Goal: Find contact information: Obtain details needed to contact an individual or organization

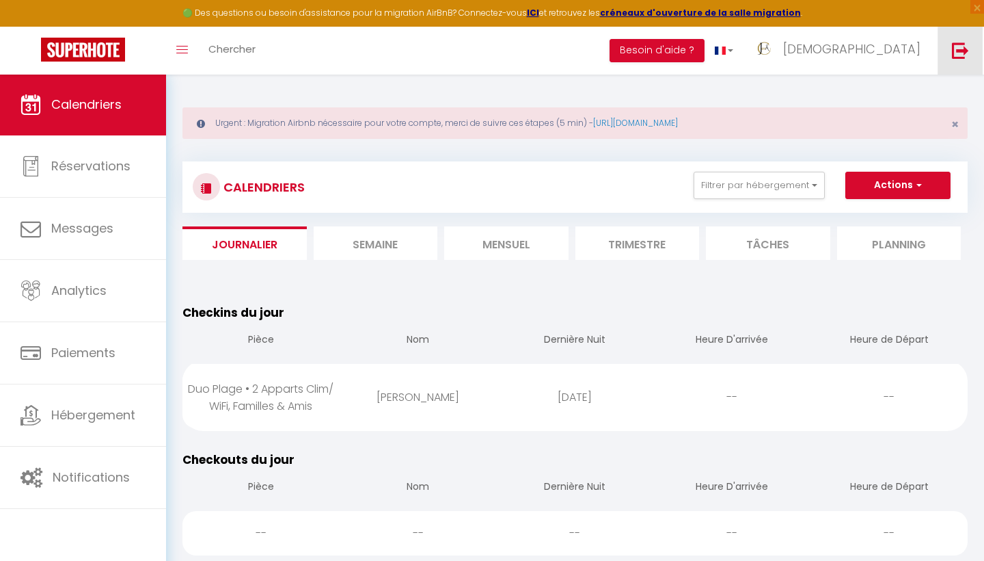
click at [965, 51] on img at bounding box center [960, 50] width 17 height 17
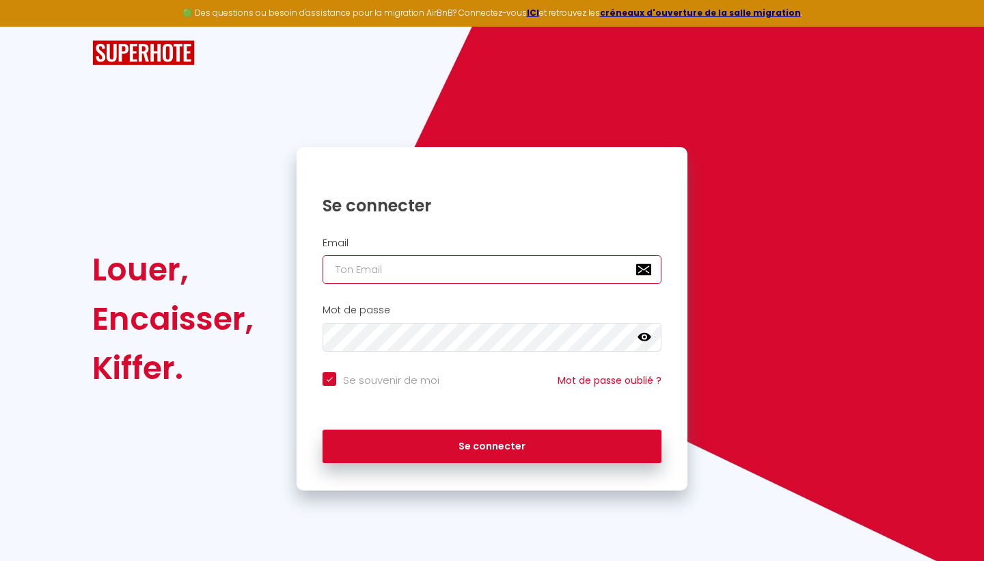
type input "[EMAIL_ADDRESS][DOMAIN_NAME]"
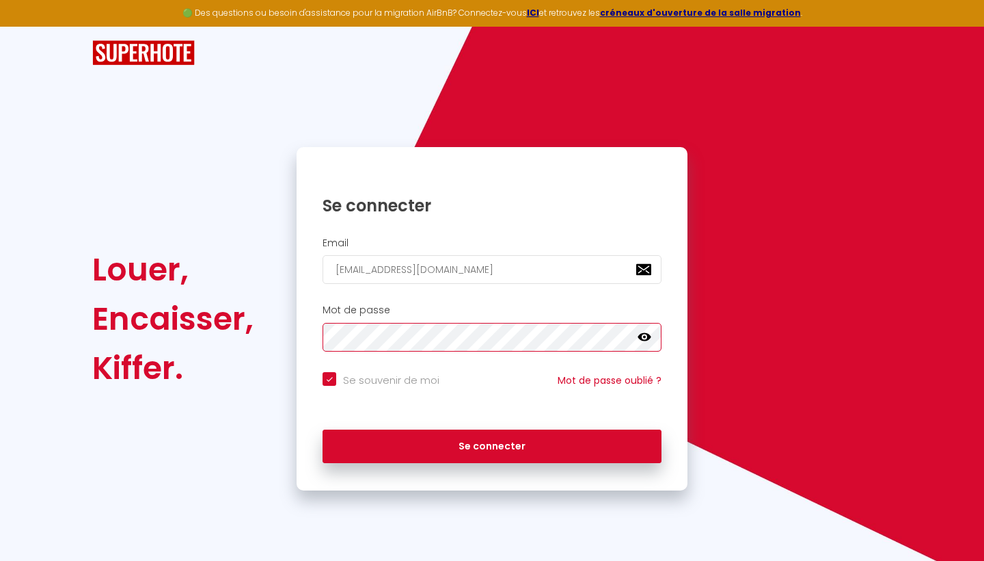
click at [492, 444] on button "Se connecter" at bounding box center [492, 446] width 339 height 34
checkbox input "true"
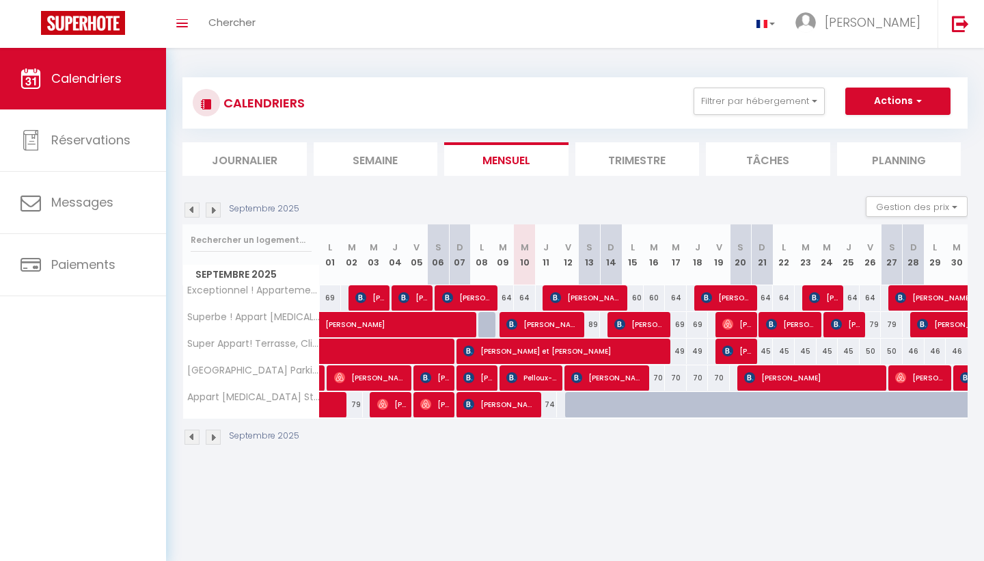
click at [577, 298] on span "[PERSON_NAME]" at bounding box center [586, 297] width 73 height 26
select select "OK"
select select "0"
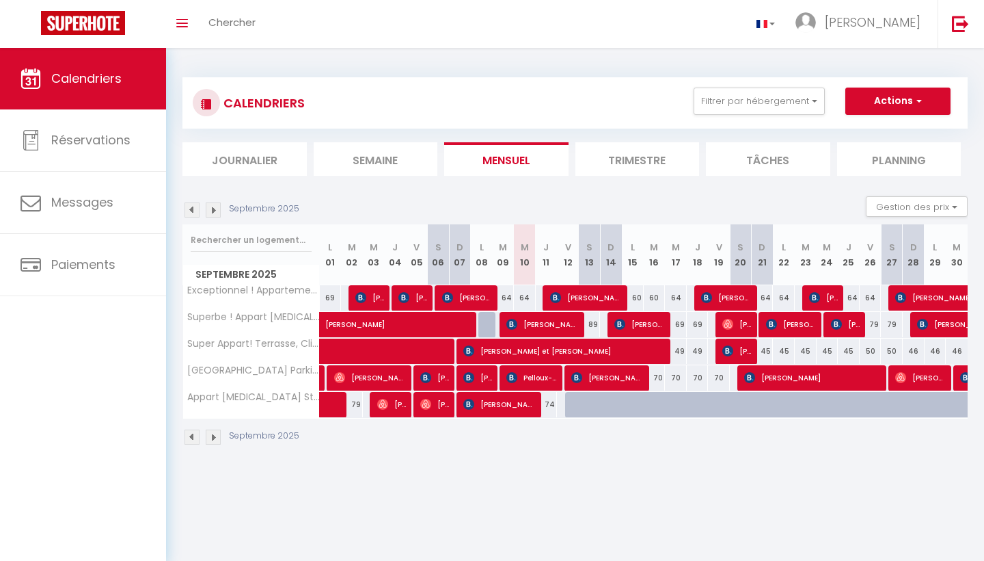
select select "1"
select select
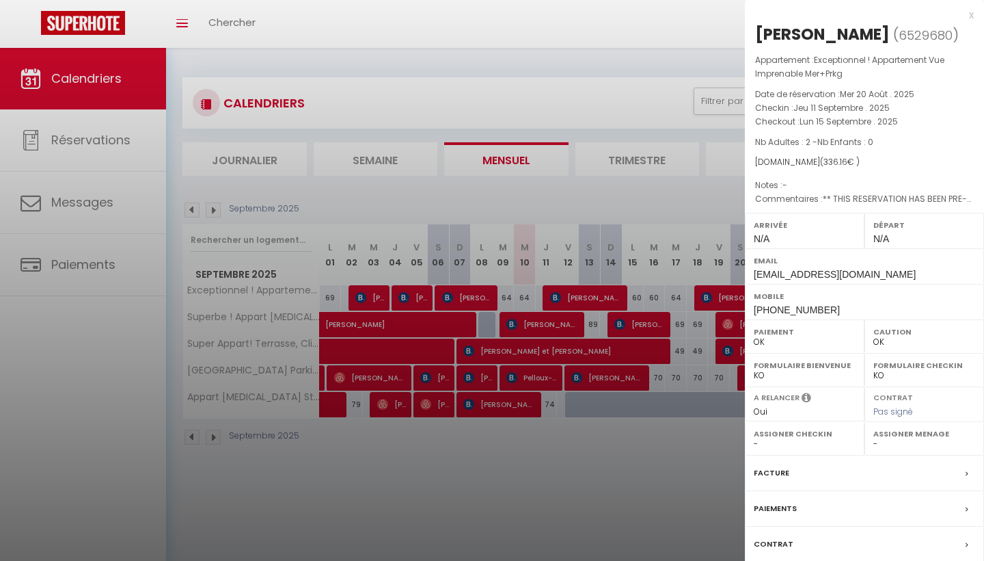
click at [504, 460] on div at bounding box center [492, 280] width 984 height 561
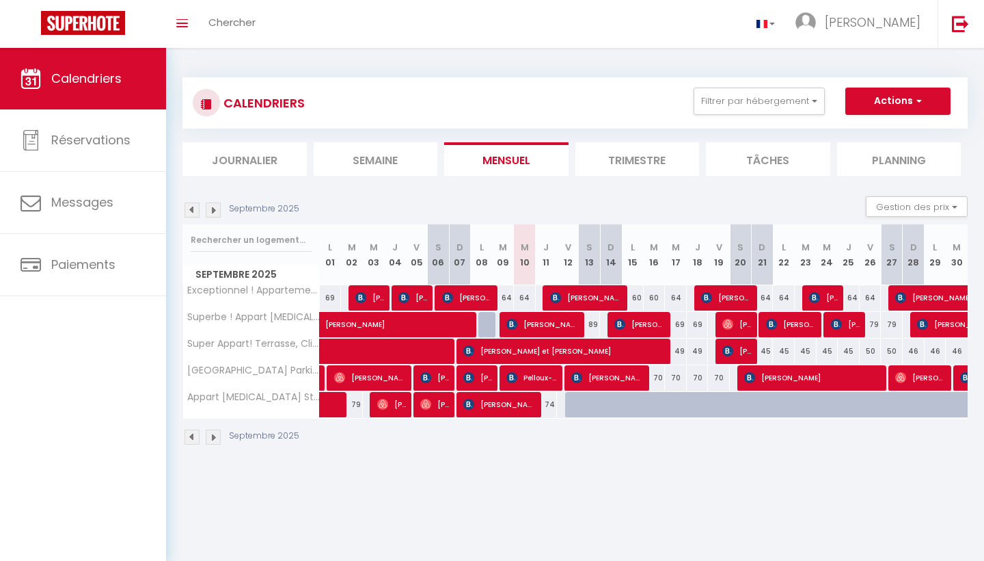
click at [740, 323] on span "[PERSON_NAME]" at bounding box center [737, 324] width 29 height 26
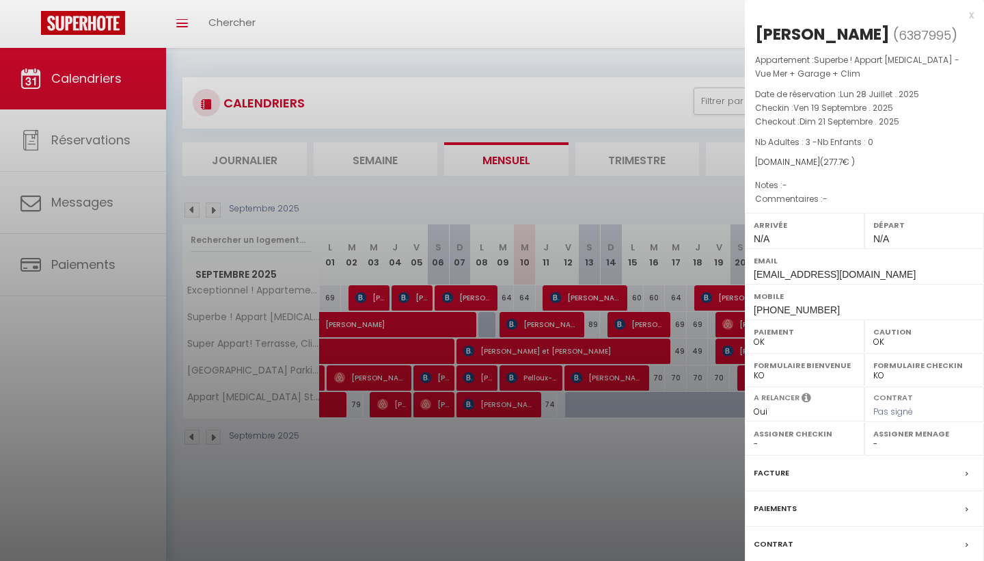
click at [661, 492] on div at bounding box center [492, 280] width 984 height 561
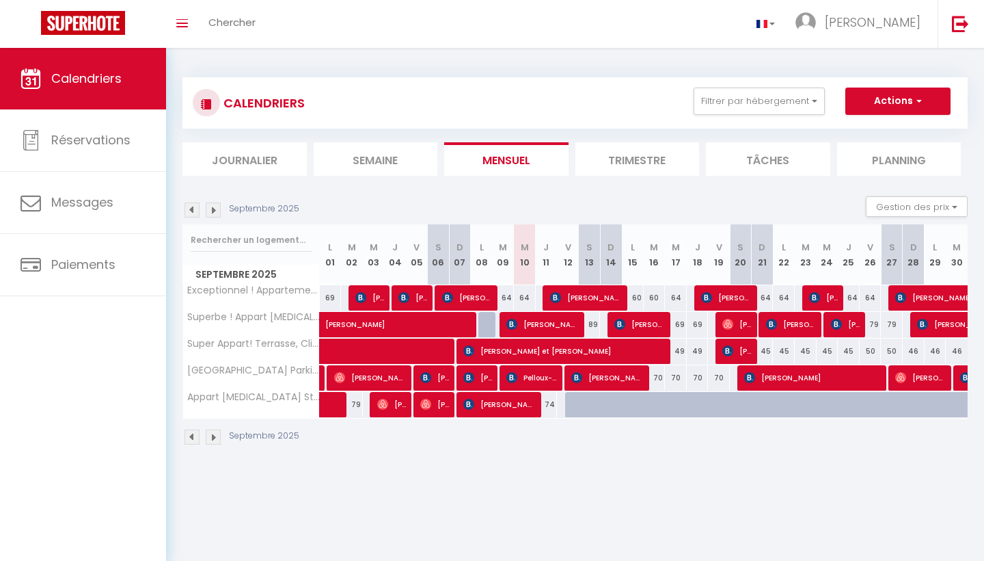
click at [790, 320] on span "[PERSON_NAME]" at bounding box center [791, 324] width 51 height 26
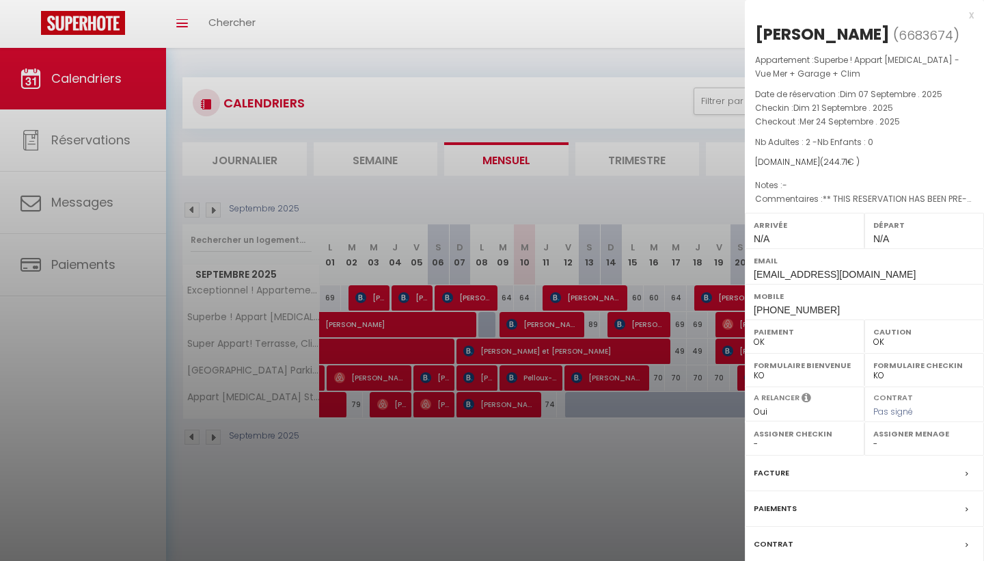
drag, startPoint x: 892, startPoint y: 33, endPoint x: 755, endPoint y: 29, distance: 136.8
click at [755, 29] on h2 "[PERSON_NAME] ( 6683674 )" at bounding box center [864, 34] width 219 height 23
copy div "[PERSON_NAME]"
drag, startPoint x: 835, startPoint y: 306, endPoint x: 749, endPoint y: 304, distance: 85.5
click at [749, 304] on div "Mobile [PHONE_NUMBER]" at bounding box center [864, 302] width 239 height 36
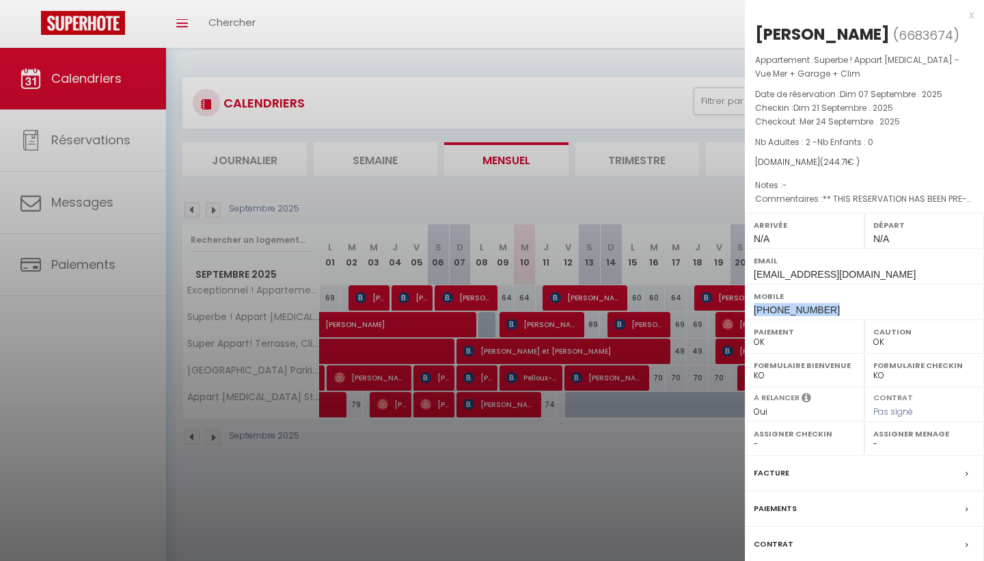
copy span "[PHONE_NUMBER]"
click at [543, 526] on div at bounding box center [492, 280] width 984 height 561
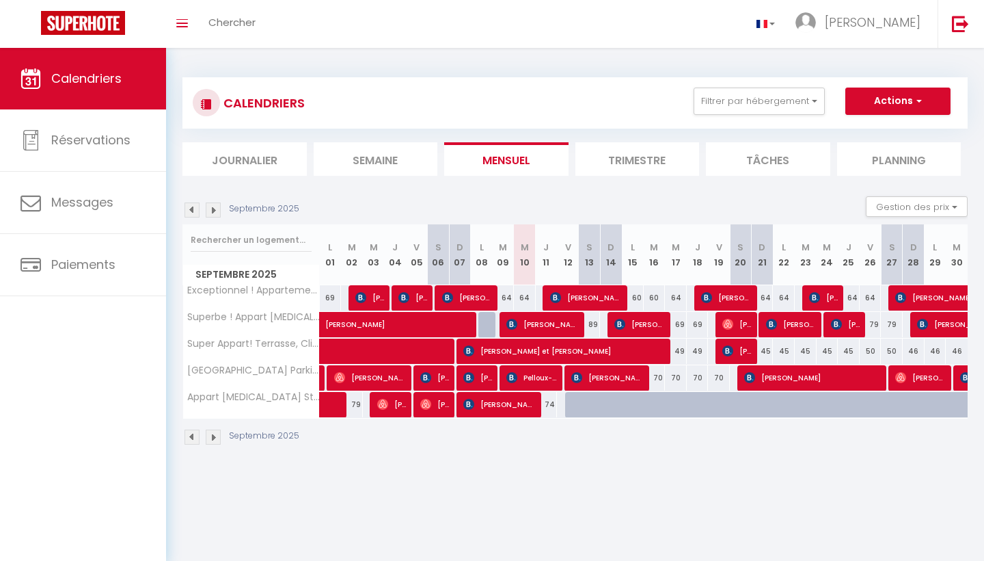
click at [846, 328] on span "[PERSON_NAME]" at bounding box center [845, 324] width 29 height 26
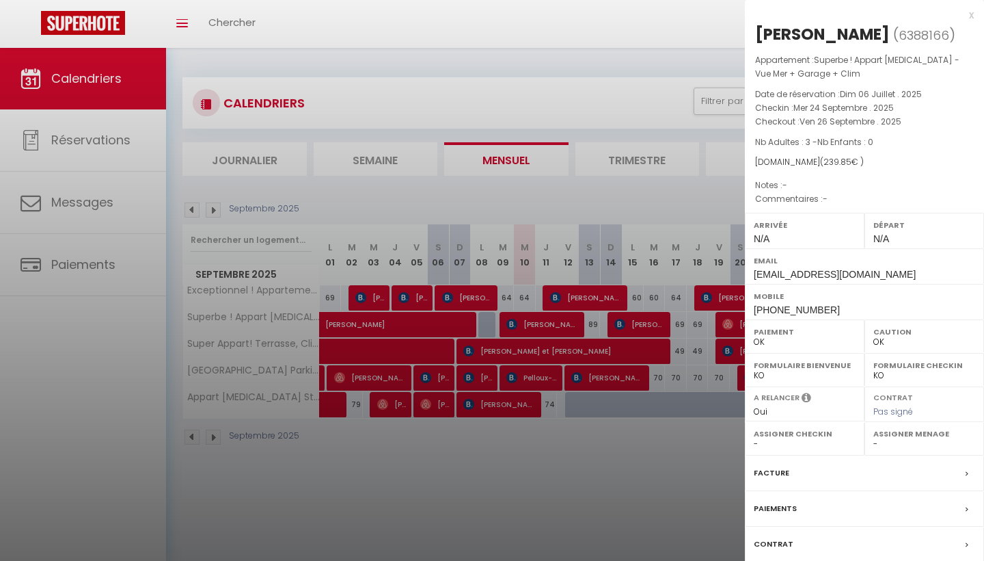
click at [686, 494] on div at bounding box center [492, 280] width 984 height 561
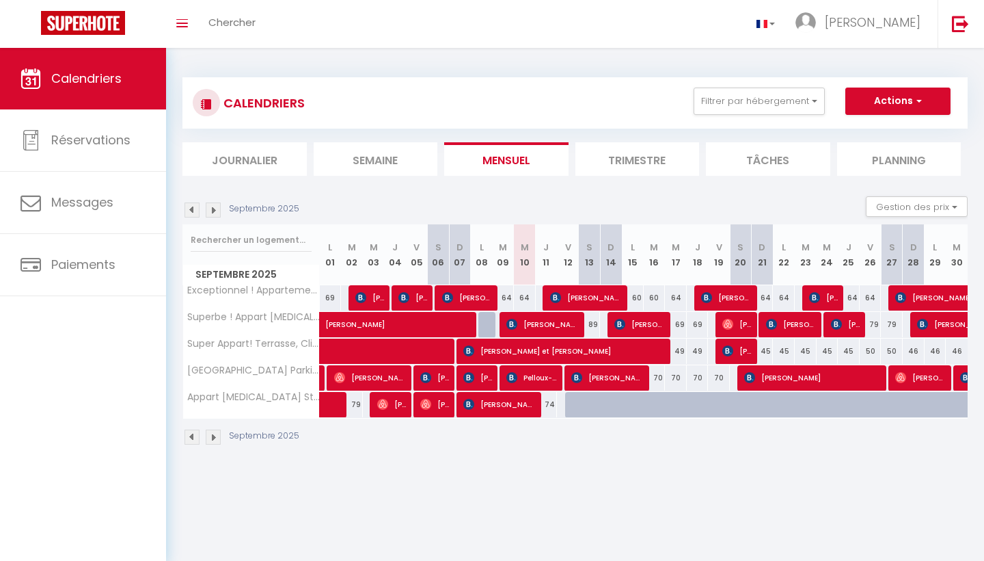
click at [848, 322] on span "[PERSON_NAME]" at bounding box center [845, 324] width 29 height 26
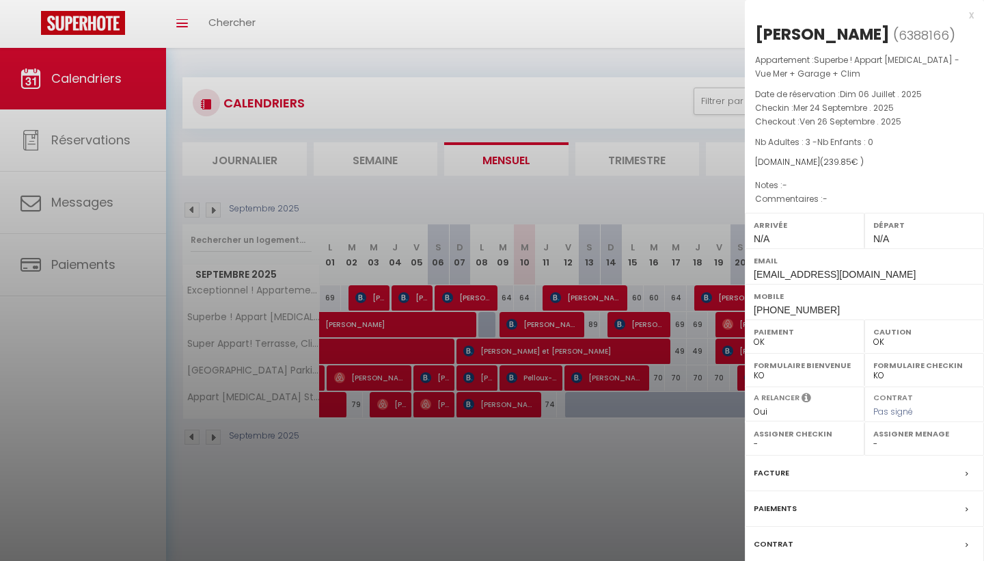
click at [677, 442] on div at bounding box center [492, 280] width 984 height 561
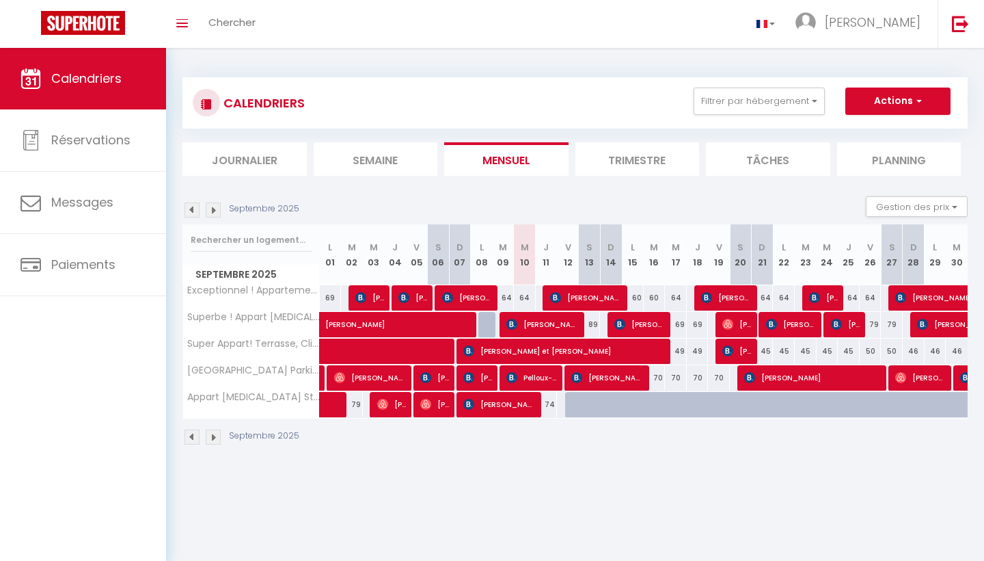
click at [934, 319] on span "[PERSON_NAME]" at bounding box center [980, 324] width 126 height 26
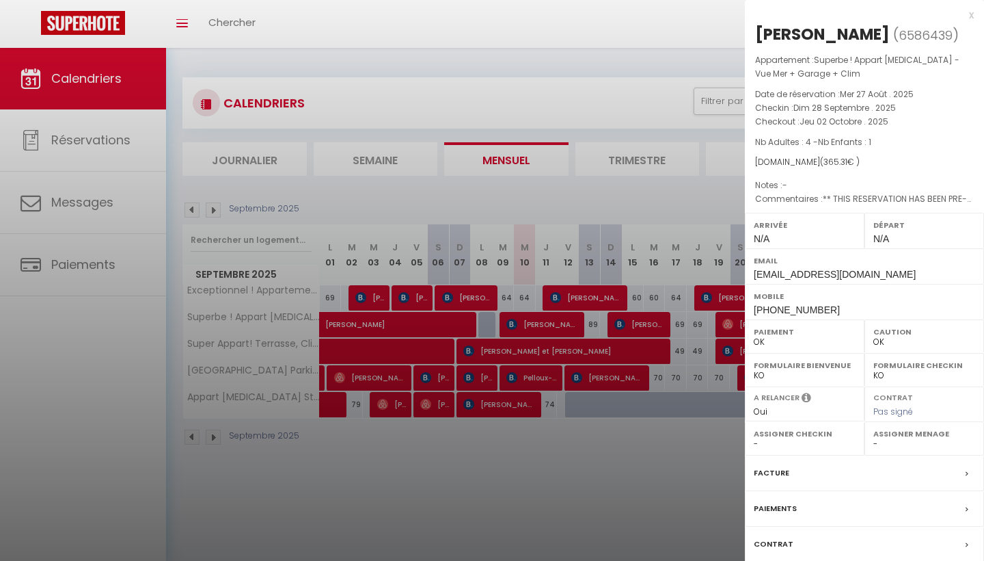
drag, startPoint x: 925, startPoint y: 36, endPoint x: 755, endPoint y: 31, distance: 170.3
click at [755, 31] on div "[PERSON_NAME] ( 6586439 ) Appartement : Superbe ! Appart [MEDICAL_DATA] - Vue M…" at bounding box center [864, 326] width 239 height 607
copy div "[PERSON_NAME]"
drag, startPoint x: 820, startPoint y: 329, endPoint x: 748, endPoint y: 329, distance: 72.5
click at [748, 319] on div "Mobile [PHONE_NUMBER]" at bounding box center [864, 302] width 239 height 36
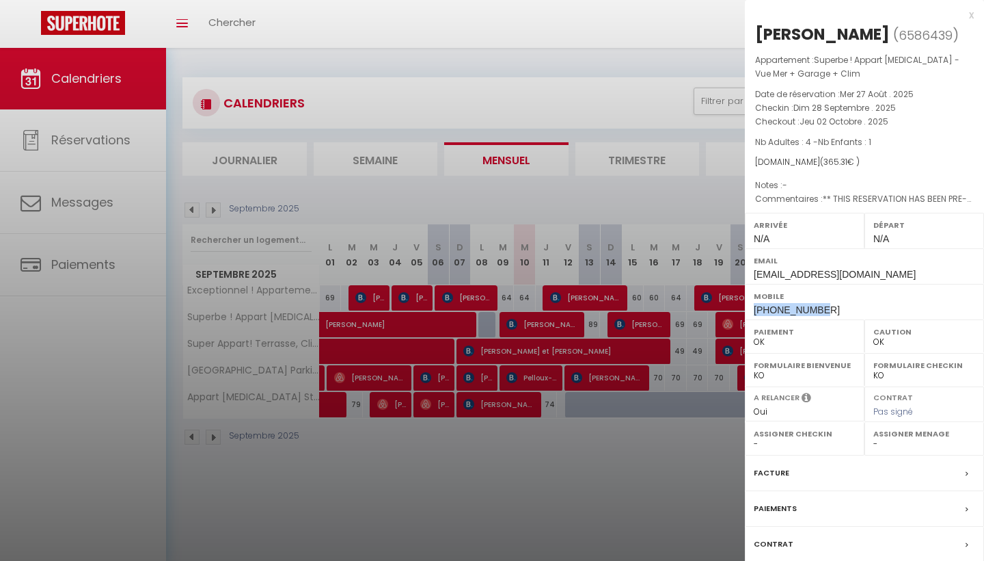
copy span "[PHONE_NUMBER]"
click at [420, 483] on div at bounding box center [492, 280] width 984 height 561
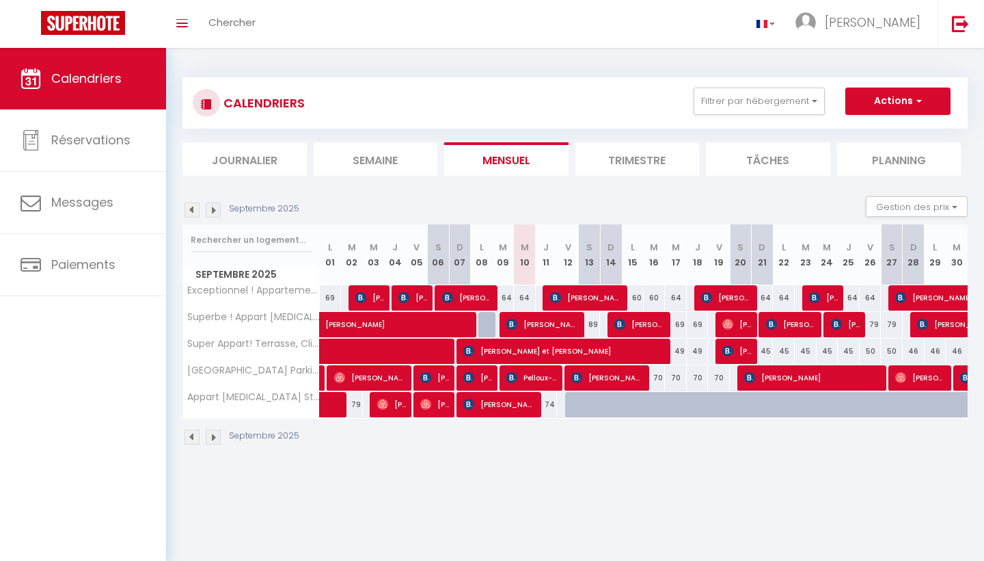
click at [734, 347] on span "[PERSON_NAME]" at bounding box center [737, 351] width 29 height 26
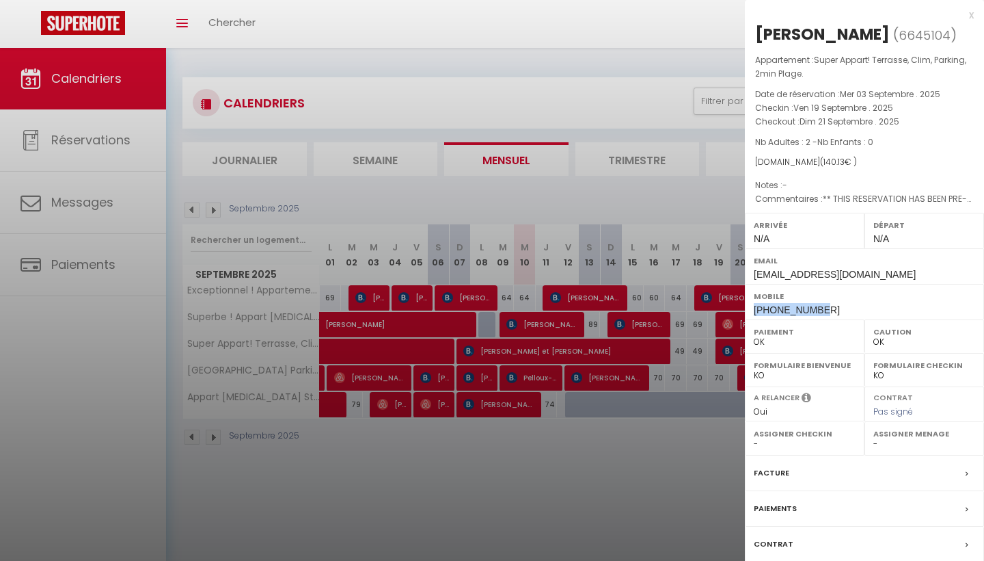
drag, startPoint x: 821, startPoint y: 308, endPoint x: 749, endPoint y: 306, distance: 72.5
click at [749, 306] on div "Mobile [PHONE_NUMBER]" at bounding box center [864, 302] width 239 height 36
copy span "[PHONE_NUMBER]"
click at [489, 534] on div at bounding box center [492, 280] width 984 height 561
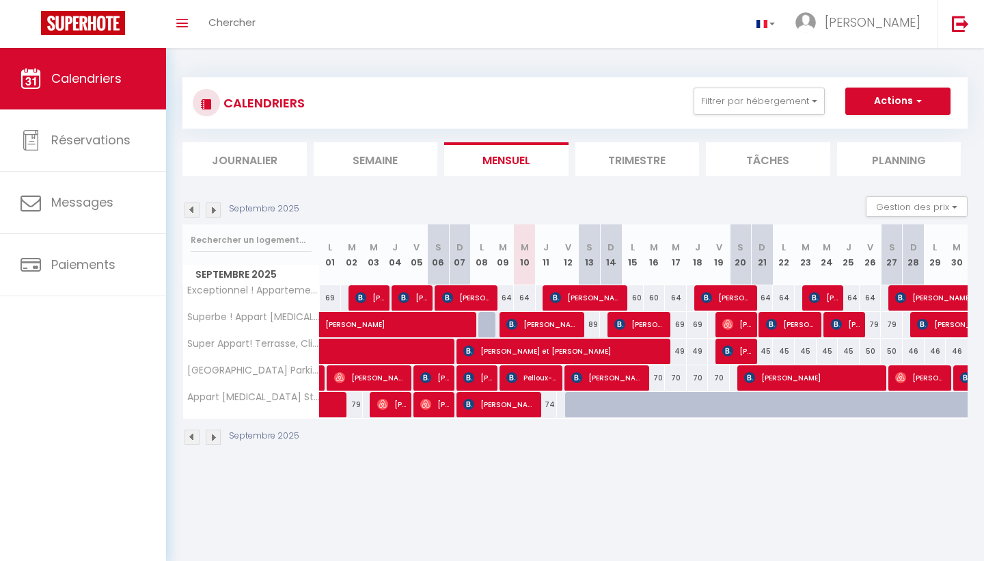
click at [612, 376] on span "[PERSON_NAME]" at bounding box center [607, 377] width 73 height 26
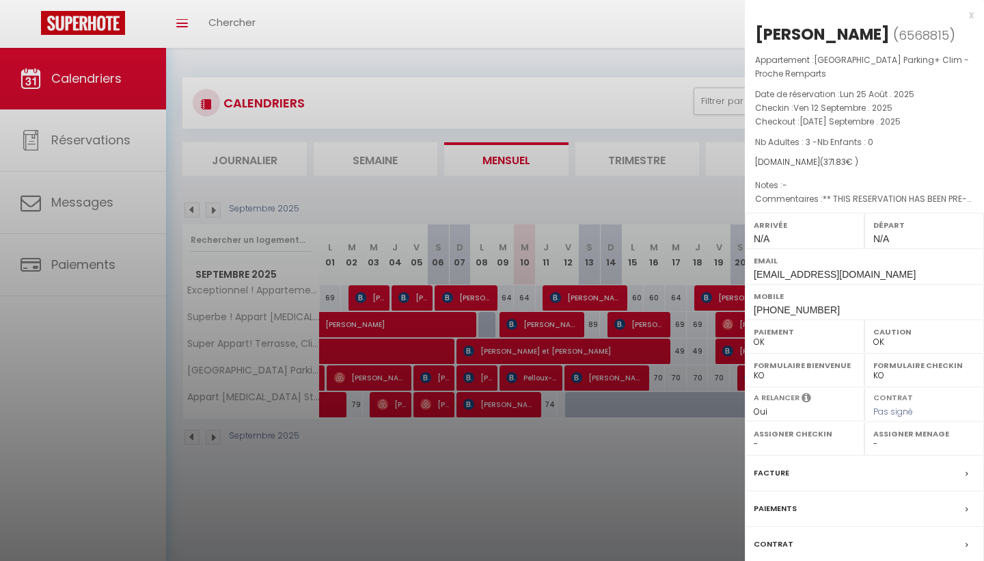
click at [488, 524] on div at bounding box center [492, 280] width 984 height 561
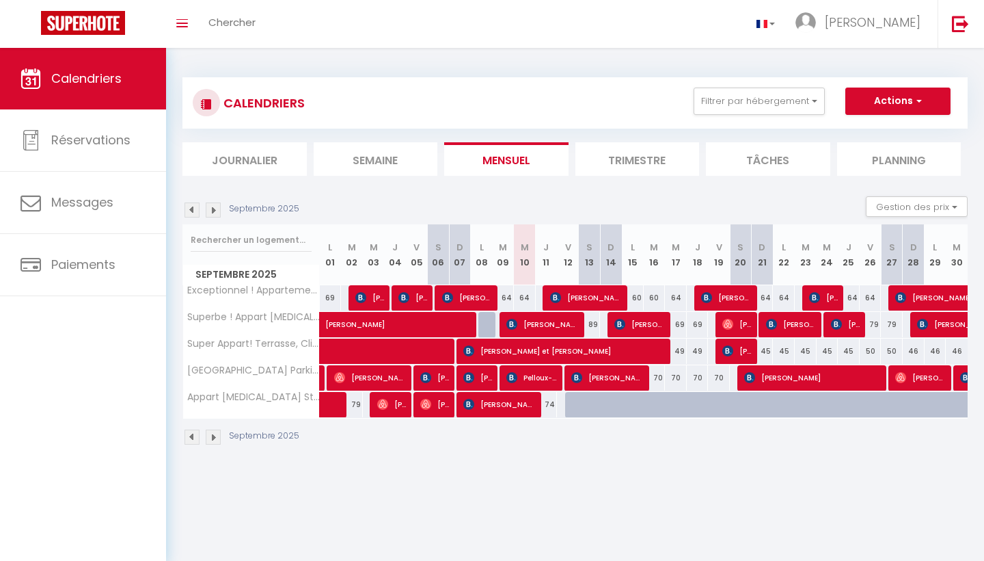
click at [817, 379] on span "[PERSON_NAME]" at bounding box center [813, 377] width 139 height 26
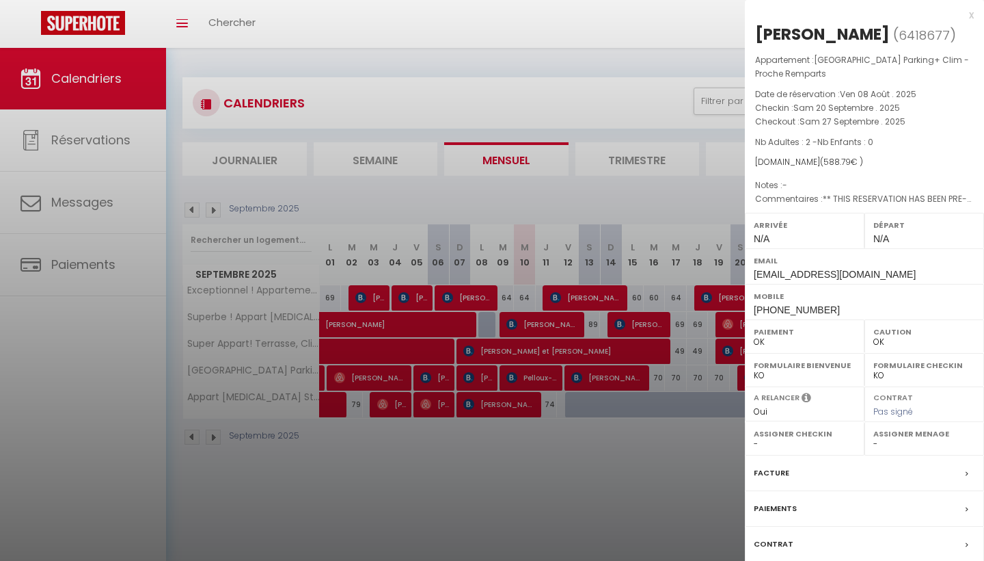
click at [557, 460] on div at bounding box center [492, 280] width 984 height 561
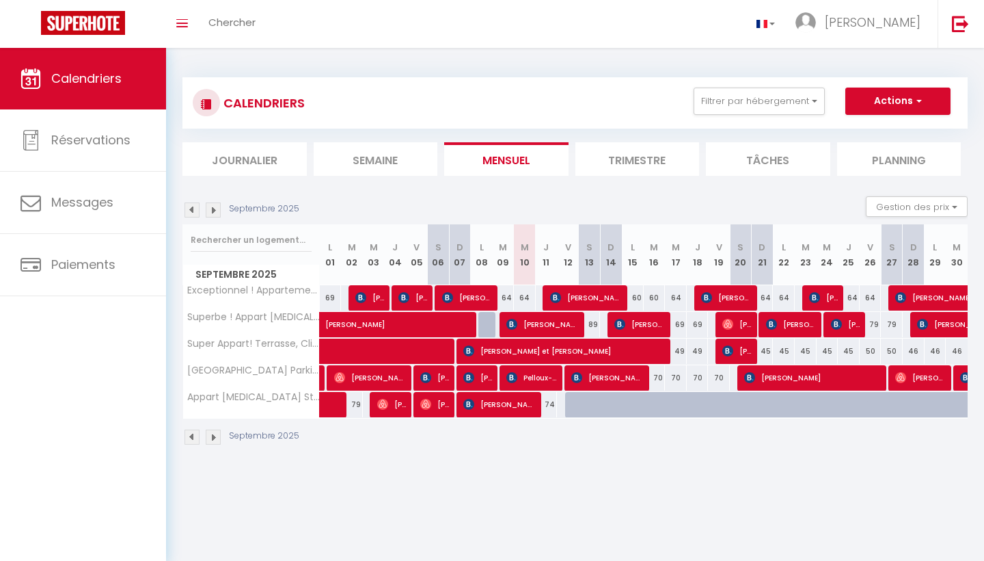
click at [636, 375] on span "[PERSON_NAME]" at bounding box center [607, 377] width 73 height 26
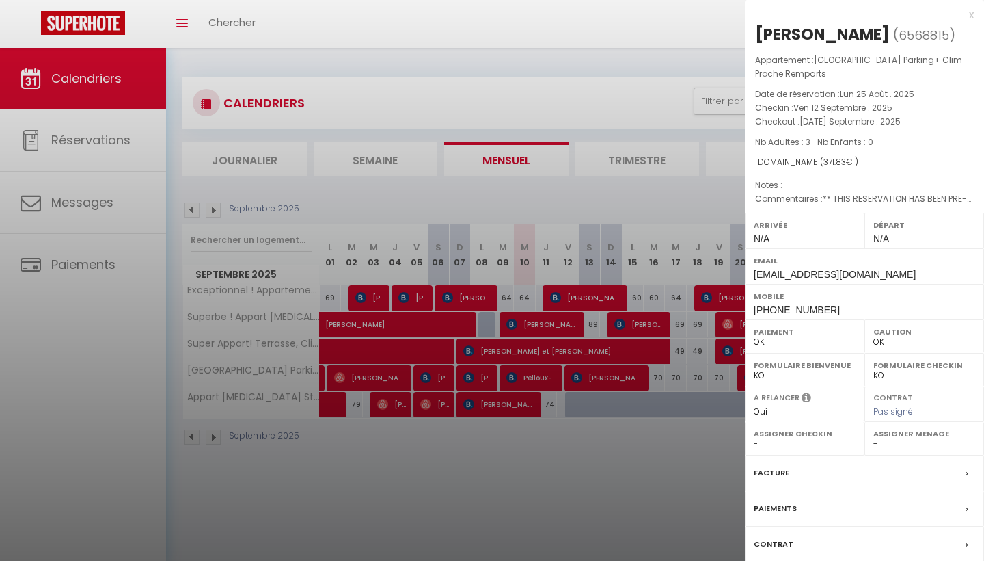
click at [654, 490] on div at bounding box center [492, 280] width 984 height 561
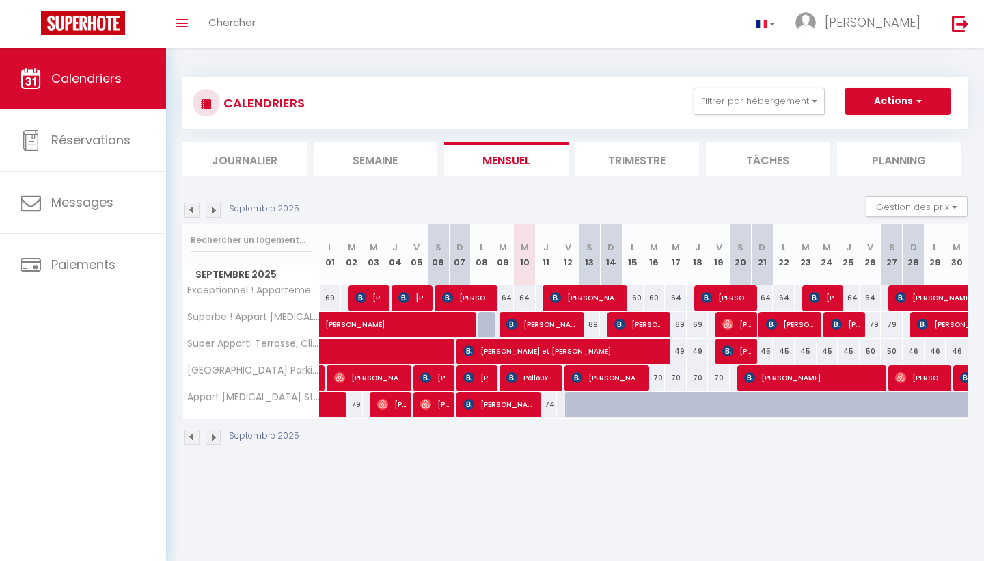
click at [930, 372] on span "[PERSON_NAME] [PERSON_NAME] Regourd Blanquet" at bounding box center [921, 377] width 51 height 26
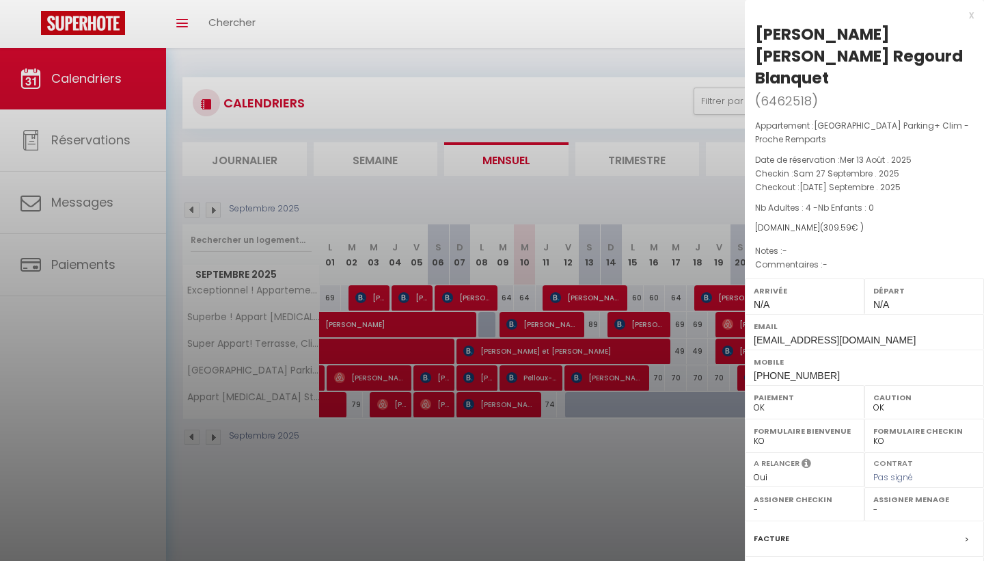
click at [720, 506] on div at bounding box center [492, 280] width 984 height 561
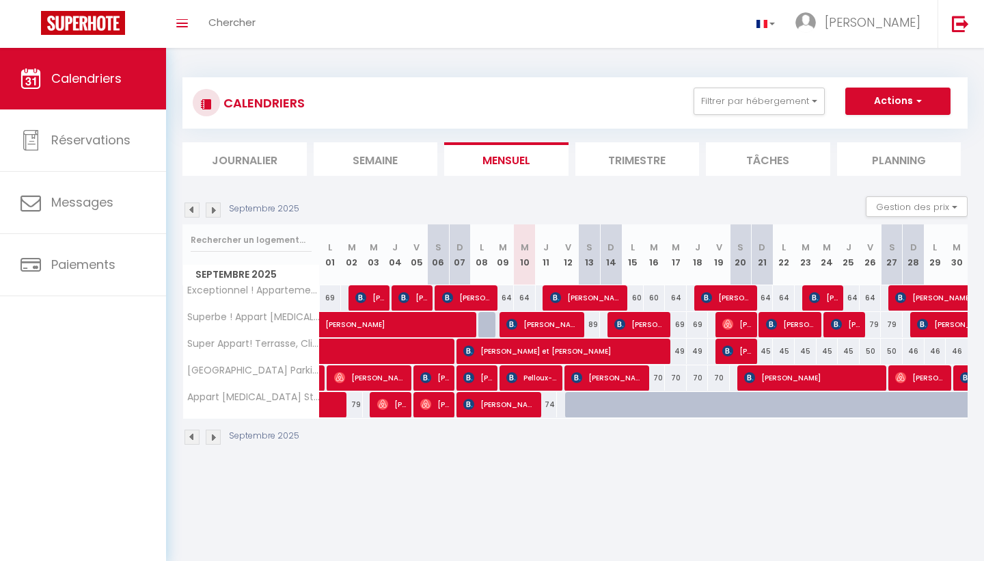
click at [961, 377] on img at bounding box center [965, 377] width 11 height 11
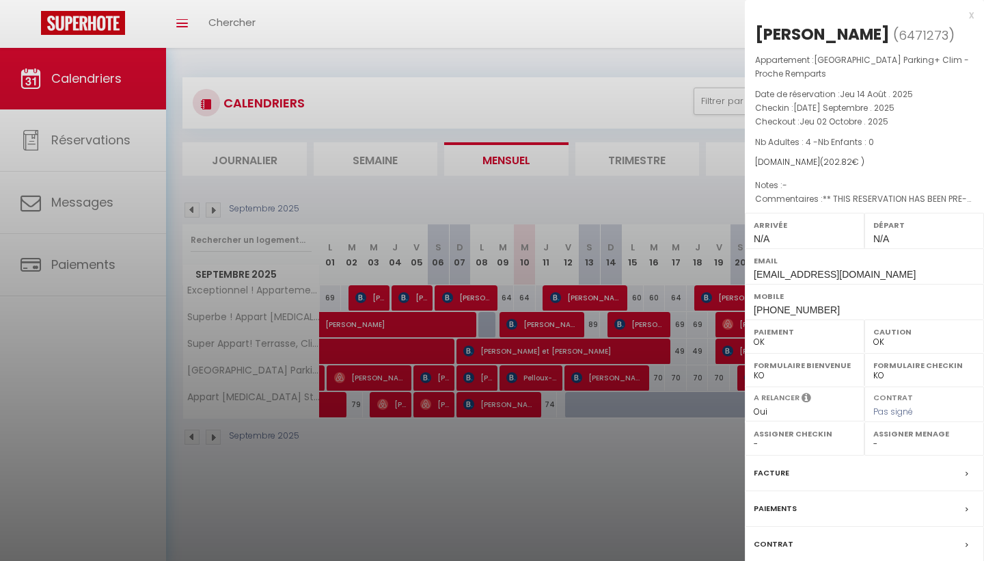
drag, startPoint x: 886, startPoint y: 32, endPoint x: 757, endPoint y: 30, distance: 128.5
click at [757, 30] on div "[PERSON_NAME]" at bounding box center [822, 34] width 135 height 22
copy div "[PERSON_NAME]"
drag, startPoint x: 823, startPoint y: 308, endPoint x: 751, endPoint y: 308, distance: 72.5
click at [751, 308] on div "Mobile [PHONE_NUMBER]" at bounding box center [864, 302] width 239 height 36
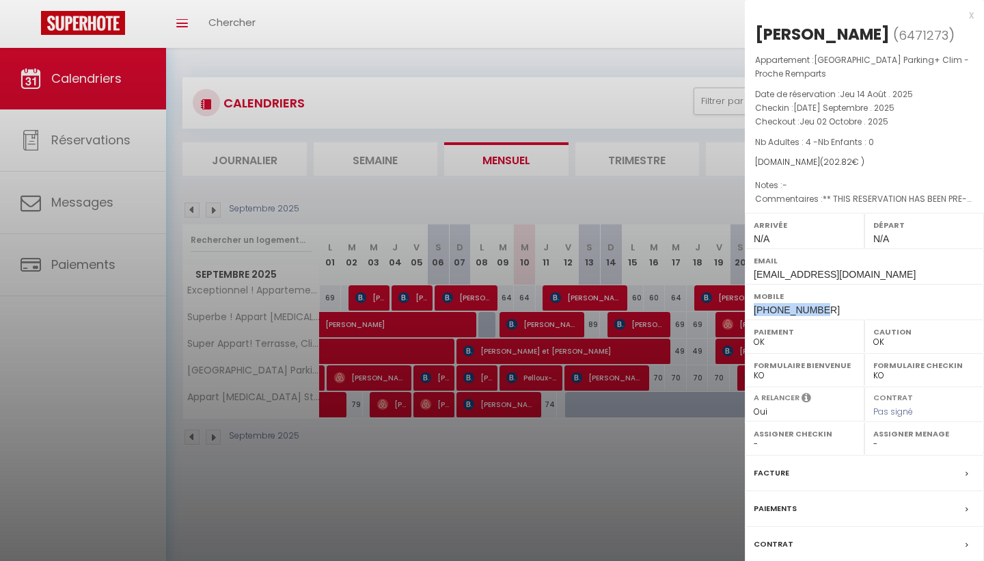
copy span "[PHONE_NUMBER]"
click at [616, 515] on div at bounding box center [492, 280] width 984 height 561
